Goal: Task Accomplishment & Management: Manage account settings

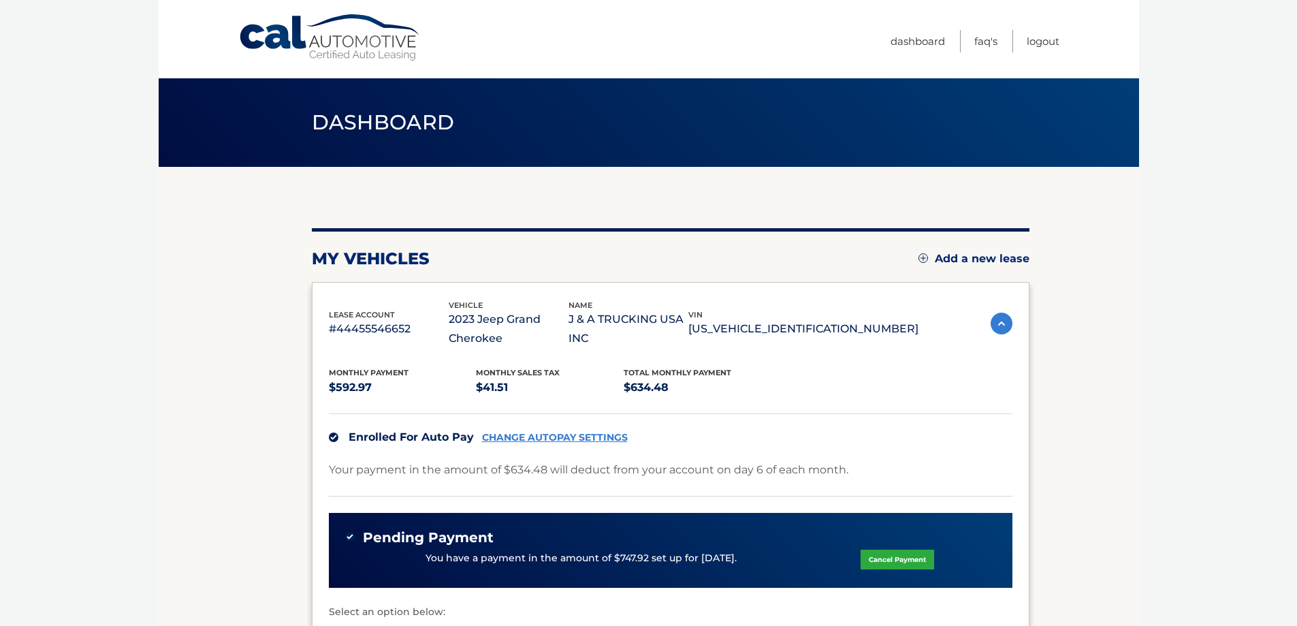
drag, startPoint x: 598, startPoint y: 323, endPoint x: 809, endPoint y: 408, distance: 227.5
click at [809, 408] on div "lease account #44455546652 vehicle 2023 Jeep Grand Cherokee name J & A TRUCKING…" at bounding box center [670, 511] width 717 height 459
click at [809, 408] on div "Monthly Payment $592.97 Monthly sales Tax $41.51 Total Monthly Payment $634.48 …" at bounding box center [670, 535] width 683 height 375
click at [382, 115] on span "Dashboard" at bounding box center [383, 122] width 143 height 25
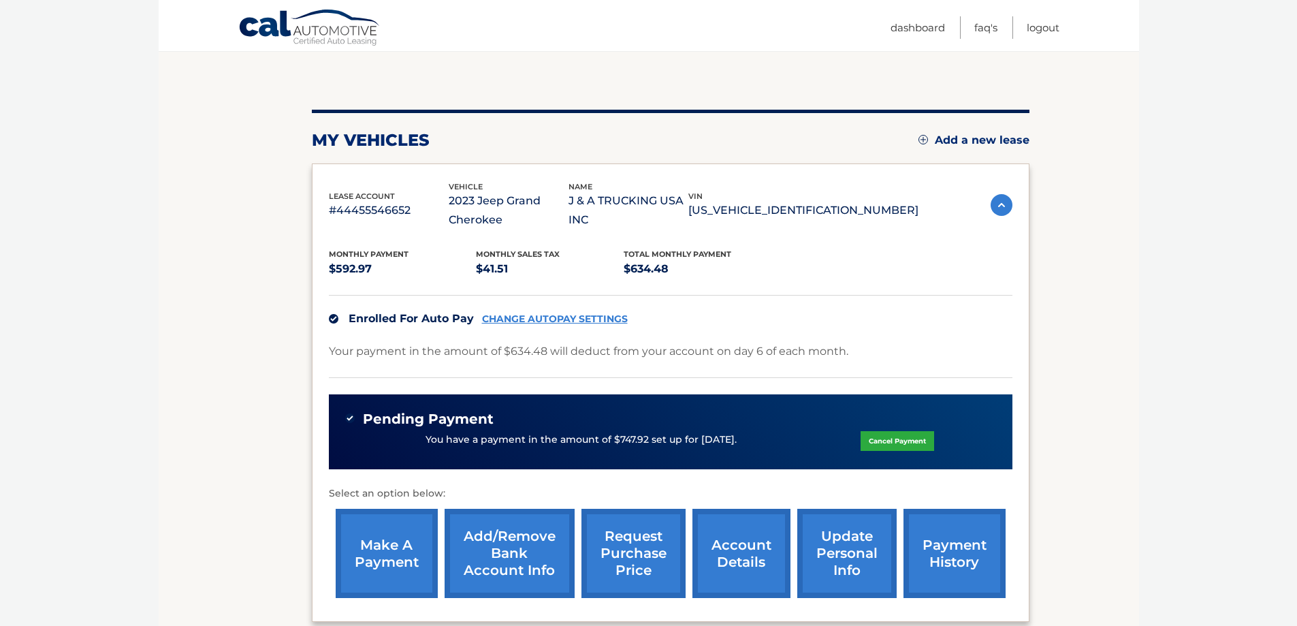
scroll to position [259, 0]
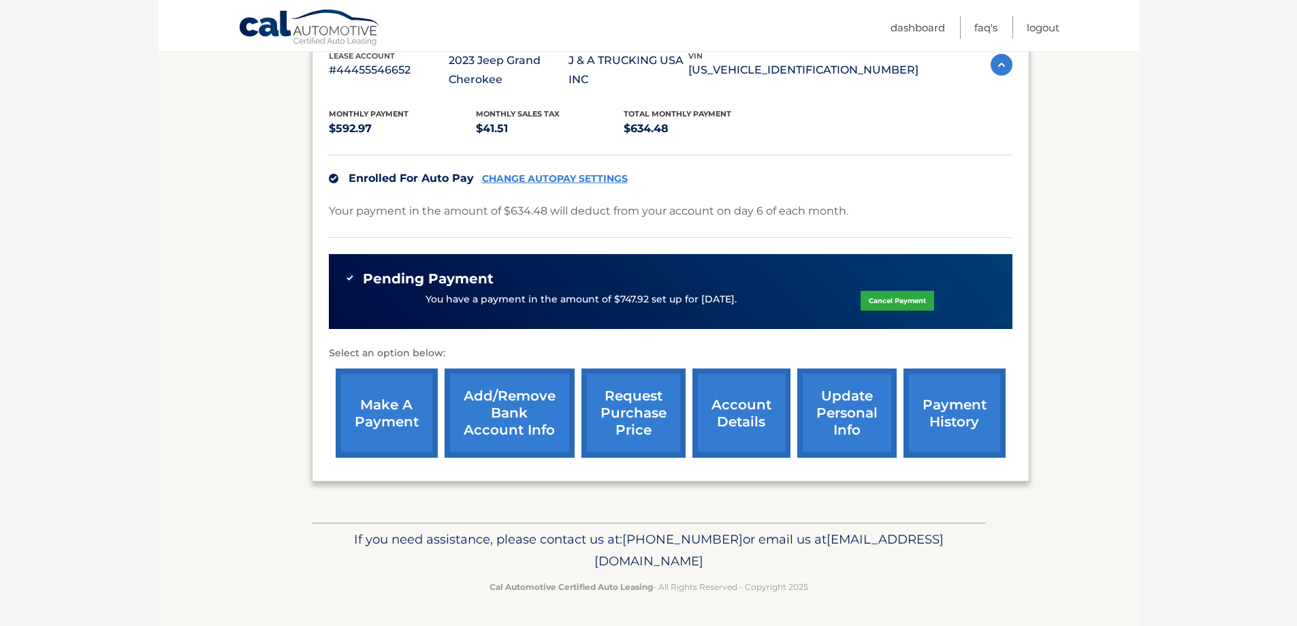
click at [746, 418] on link "account details" at bounding box center [741, 412] width 98 height 89
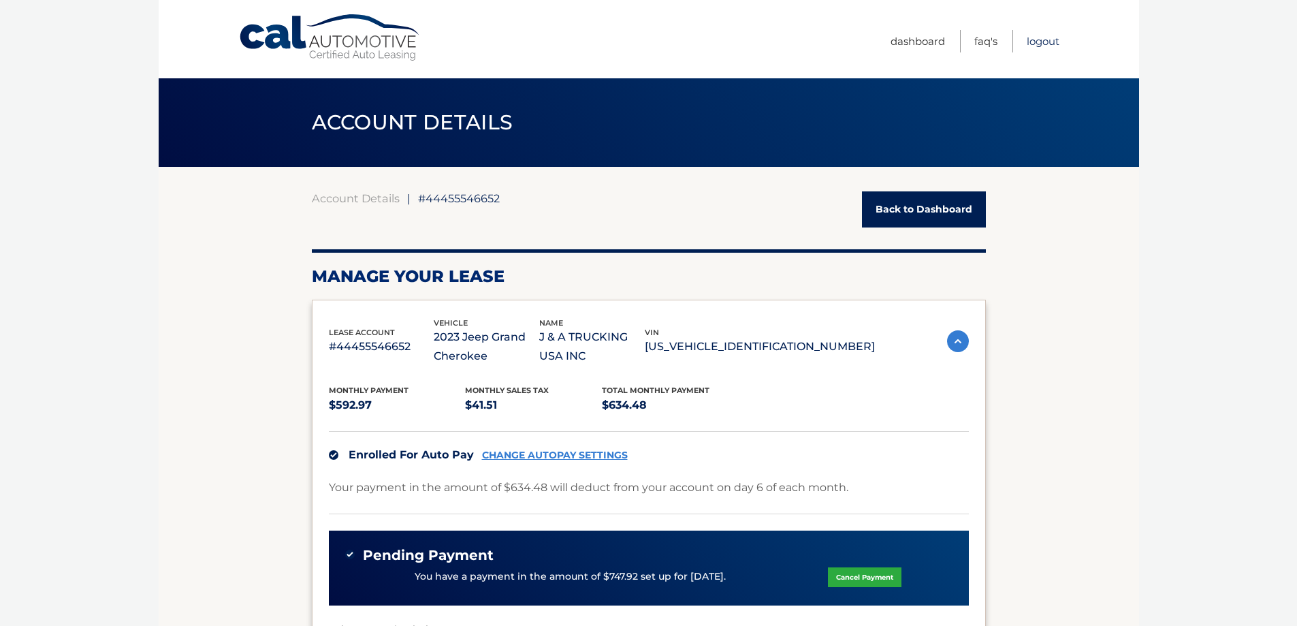
click at [1033, 43] on link "Logout" at bounding box center [1043, 41] width 33 height 22
